Goal: Task Accomplishment & Management: Use online tool/utility

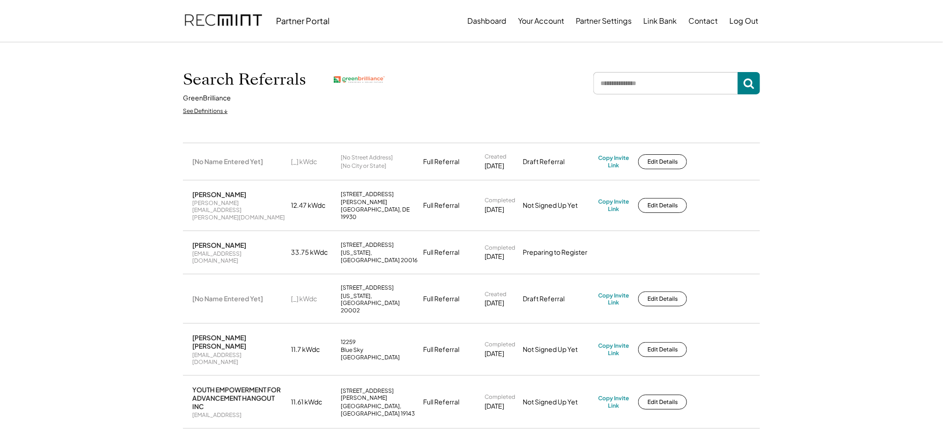
click at [493, 25] on button "Dashboard" at bounding box center [486, 21] width 39 height 19
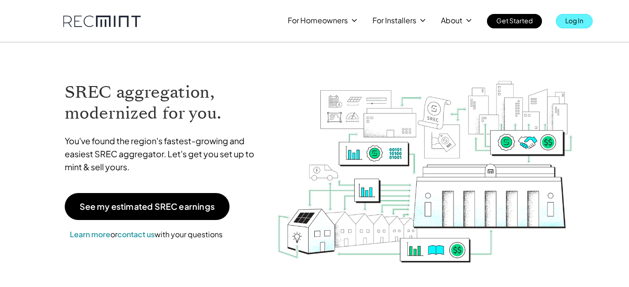
click at [576, 19] on p "Log In" at bounding box center [574, 20] width 18 height 13
click at [573, 26] on p "Log In" at bounding box center [574, 20] width 18 height 13
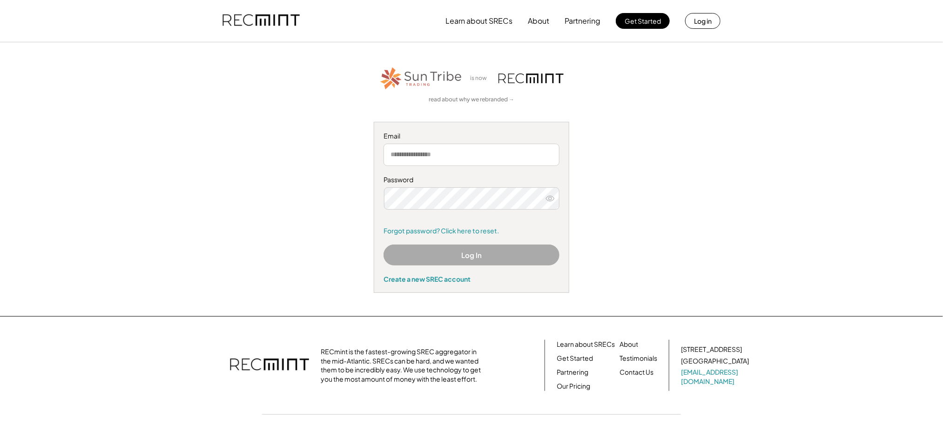
type input "**********"
click at [475, 256] on button "Log In" at bounding box center [471, 255] width 176 height 21
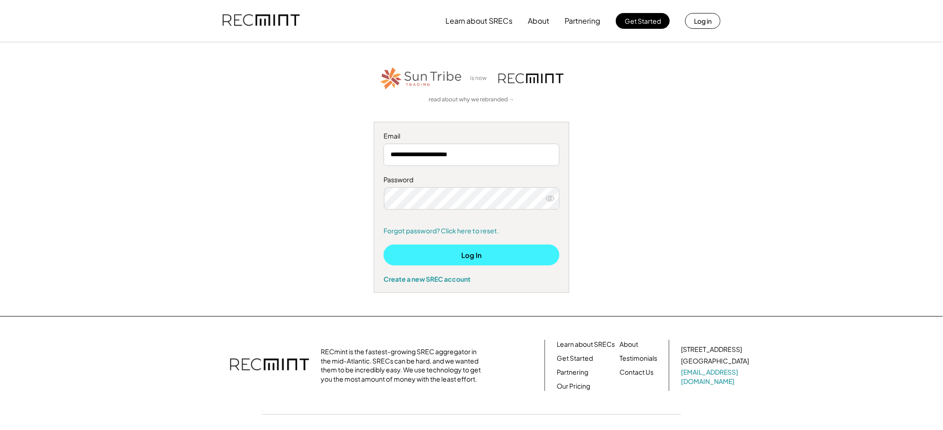
click at [474, 256] on button "Log In" at bounding box center [471, 255] width 176 height 21
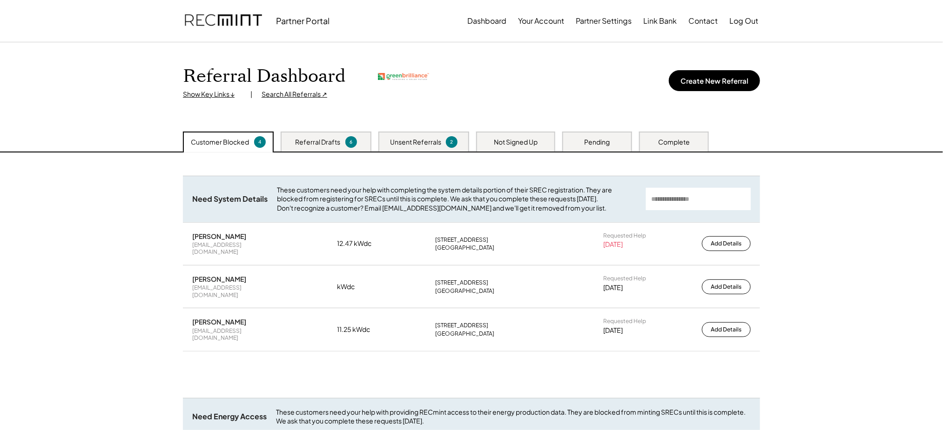
click at [498, 141] on div "Not Signed Up" at bounding box center [516, 142] width 44 height 9
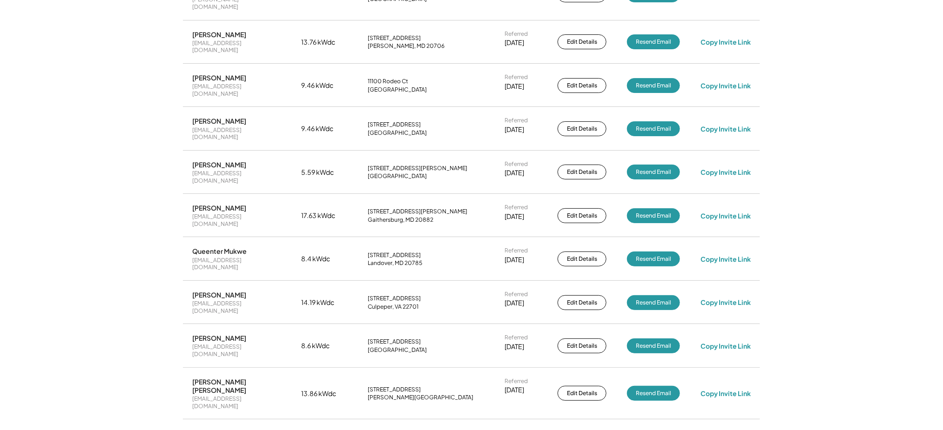
scroll to position [651, 0]
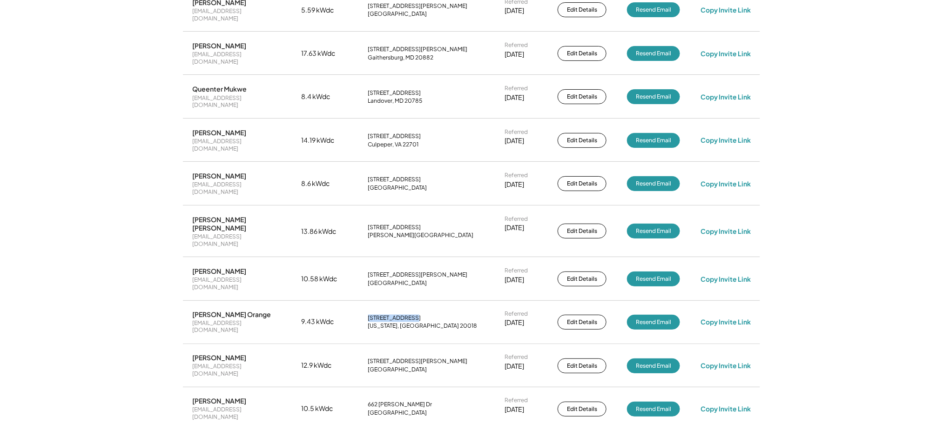
drag, startPoint x: 405, startPoint y: 173, endPoint x: 368, endPoint y: 175, distance: 37.7
click at [368, 315] on div "[STREET_ADDRESS]" at bounding box center [394, 318] width 53 height 7
copy div "[STREET_ADDRESS]"
click at [229, 320] on div "[EMAIL_ADDRESS][DOMAIN_NAME]" at bounding box center [236, 327] width 88 height 14
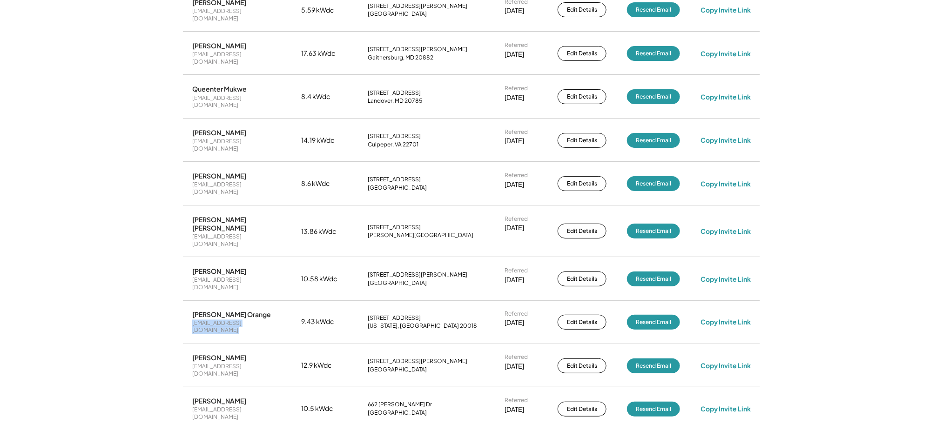
click at [229, 320] on div "[EMAIL_ADDRESS][DOMAIN_NAME]" at bounding box center [236, 327] width 88 height 14
copy div "[EMAIL_ADDRESS][DOMAIN_NAME]"
